Goal: Communication & Community: Answer question/provide support

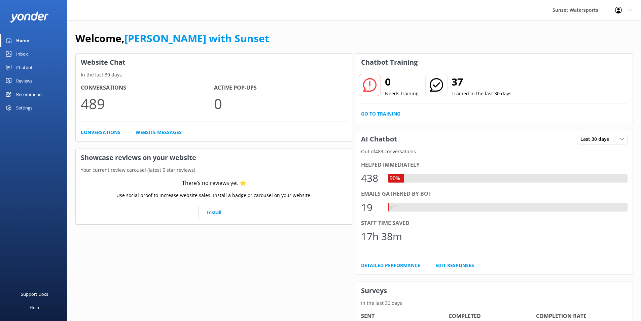
click at [23, 52] on div "Inbox" at bounding box center [22, 53] width 12 height 13
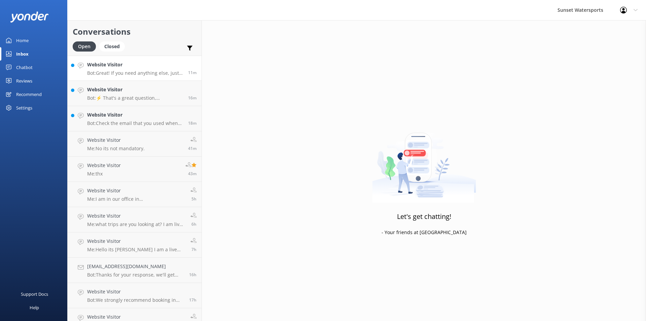
click at [141, 69] on div "Website Visitor Bot: Great! If you need anything else, just let me know." at bounding box center [135, 68] width 96 height 14
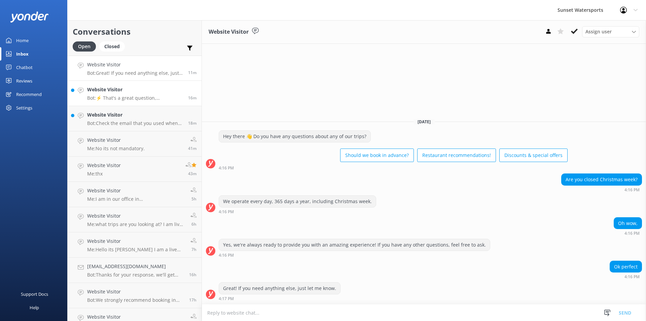
click at [137, 95] on div "Website Visitor Bot: ⚡ That's a great question, unfortunately I do not know the…" at bounding box center [135, 93] width 96 height 15
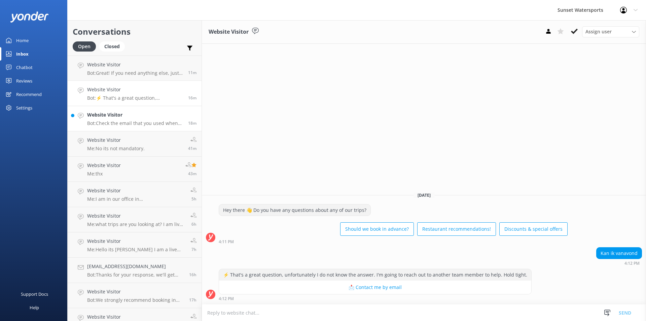
click at [145, 121] on p "Bot: Check the email that you used when you made your reservation. If you canno…" at bounding box center [135, 123] width 96 height 6
